Goal: Transaction & Acquisition: Purchase product/service

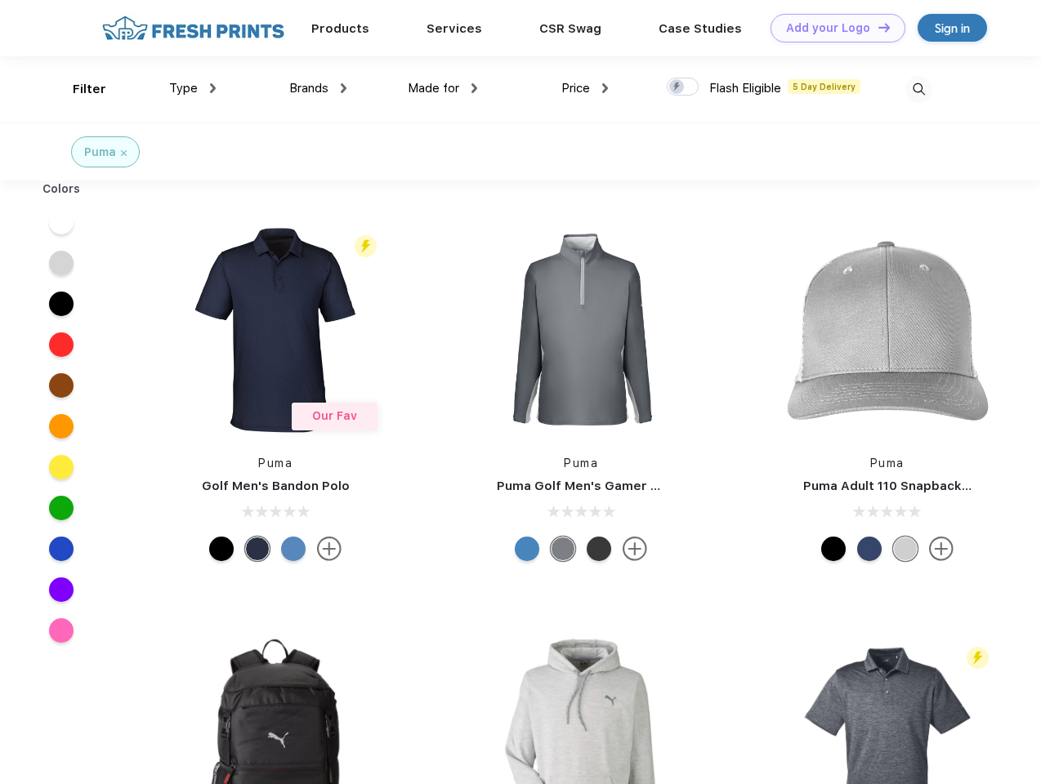
scroll to position [1, 0]
click at [831, 28] on link "Add your Logo Design Tool" at bounding box center [837, 28] width 135 height 29
click at [0, 0] on div "Design Tool" at bounding box center [0, 0] width 0 height 0
click at [876, 27] on link "Add your Logo Design Tool" at bounding box center [837, 28] width 135 height 29
click at [78, 89] on div "Filter" at bounding box center [89, 89] width 33 height 19
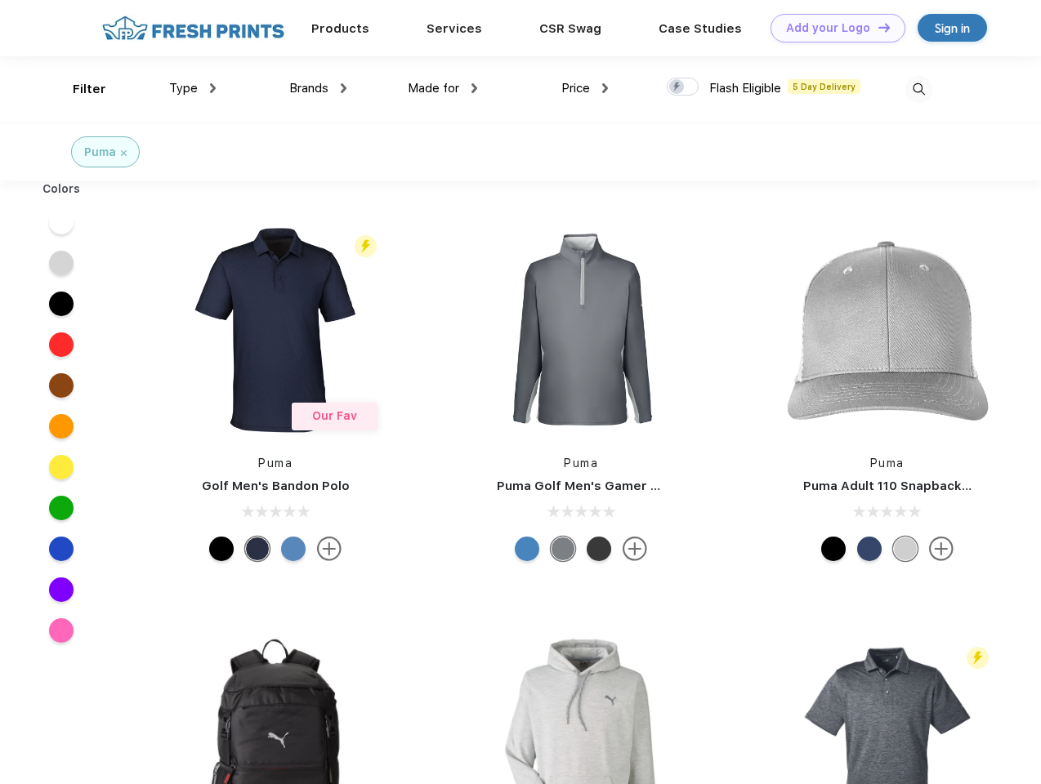
click at [193, 88] on span "Type" at bounding box center [183, 88] width 29 height 15
click at [318, 88] on span "Brands" at bounding box center [308, 88] width 39 height 15
click at [443, 88] on span "Made for" at bounding box center [433, 88] width 51 height 15
click at [585, 88] on span "Price" at bounding box center [575, 88] width 29 height 15
click at [683, 87] on div at bounding box center [682, 87] width 32 height 18
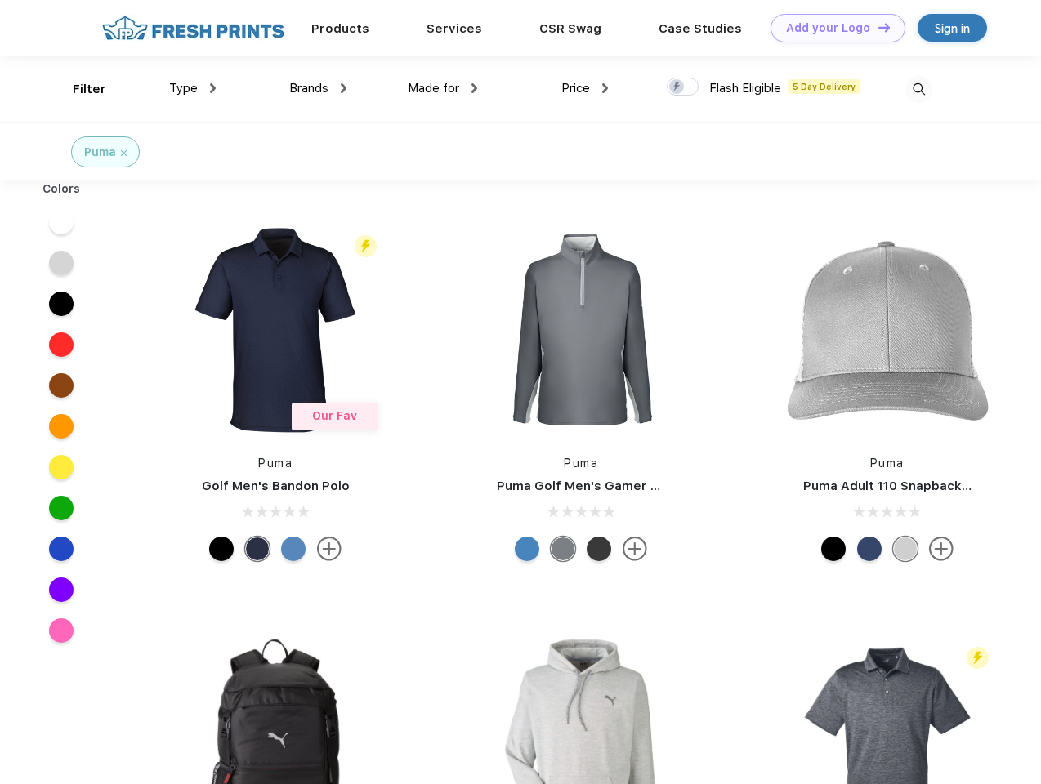
click at [677, 87] on input "checkbox" at bounding box center [671, 82] width 11 height 11
click at [918, 89] on img at bounding box center [918, 89] width 27 height 27
